Goal: Information Seeking & Learning: Learn about a topic

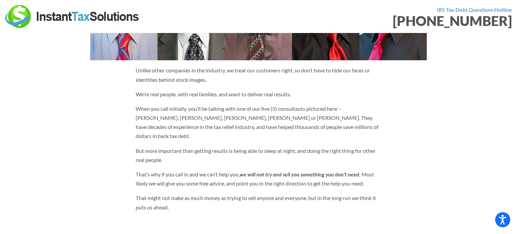
scroll to position [420, 0]
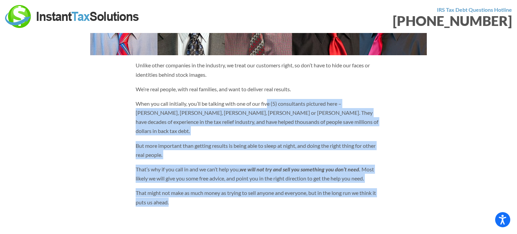
drag, startPoint x: 314, startPoint y: 110, endPoint x: 309, endPoint y: 196, distance: 86.0
click at [309, 195] on div "Unlike other companies in the industry, we treat our customers right, so don’t …" at bounding box center [259, 136] width 256 height 151
click at [309, 196] on p "That might not make as much money as trying to sell anyone and everyone, but in…" at bounding box center [259, 197] width 246 height 18
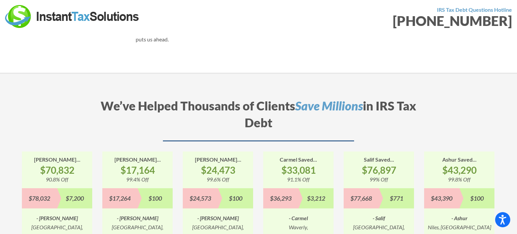
scroll to position [609, 0]
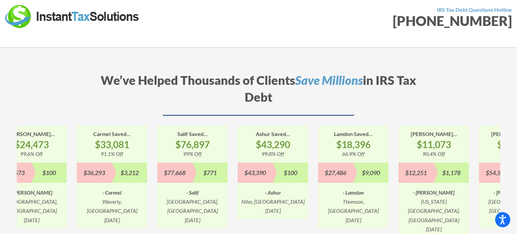
drag, startPoint x: 310, startPoint y: 138, endPoint x: 209, endPoint y: 148, distance: 101.9
click at [210, 148] on div "Salif Saved... $76,897 99% Off $77,668 $771 - [GEOGRAPHIC_DATA], [GEOGRAPHIC_DA…" at bounding box center [192, 177] width 70 height 102
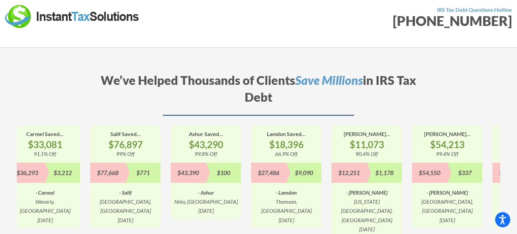
drag, startPoint x: 314, startPoint y: 154, endPoint x: 228, endPoint y: 154, distance: 86.2
click at [287, 163] on div "$9,090" at bounding box center [304, 173] width 35 height 20
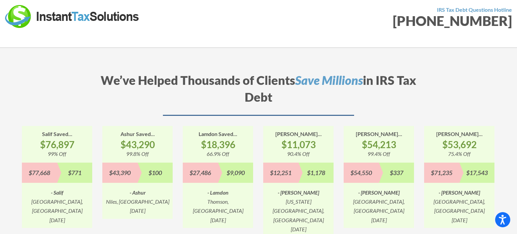
drag, startPoint x: 281, startPoint y: 137, endPoint x: 235, endPoint y: 137, distance: 45.8
click at [263, 138] on strong "$11,073" at bounding box center [298, 144] width 70 height 12
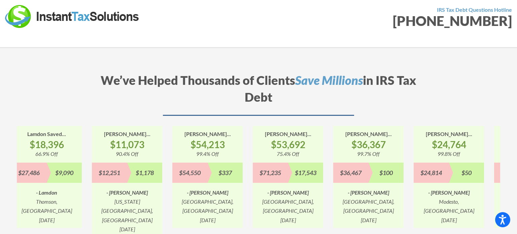
drag, startPoint x: 320, startPoint y: 139, endPoint x: 227, endPoint y: 139, distance: 93.0
click at [253, 139] on strong "$53,692" at bounding box center [288, 144] width 70 height 12
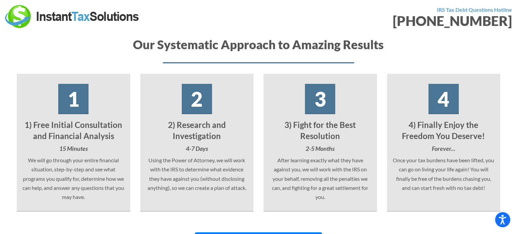
scroll to position [1037, 0]
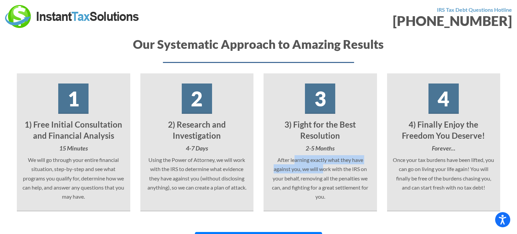
drag, startPoint x: 294, startPoint y: 130, endPoint x: 343, endPoint y: 143, distance: 50.3
click at [323, 155] on p "After learning exactly what they have against you, we will work with the IRS on…" at bounding box center [320, 178] width 103 height 46
click at [343, 155] on p "After learning exactly what they have against you, we will work with the IRS on…" at bounding box center [320, 178] width 103 height 46
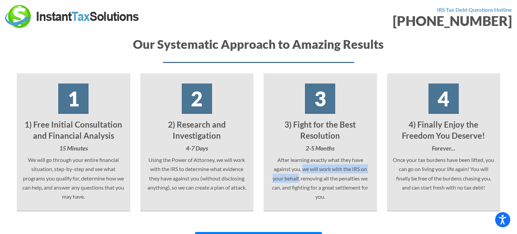
drag, startPoint x: 302, startPoint y: 141, endPoint x: 299, endPoint y: 150, distance: 9.3
click at [299, 155] on p "After learning exactly what they have against you, we will work with the IRS on…" at bounding box center [320, 178] width 103 height 46
copy p "we will work with the IRS on your behalf"
